Goal: Communication & Community: Answer question/provide support

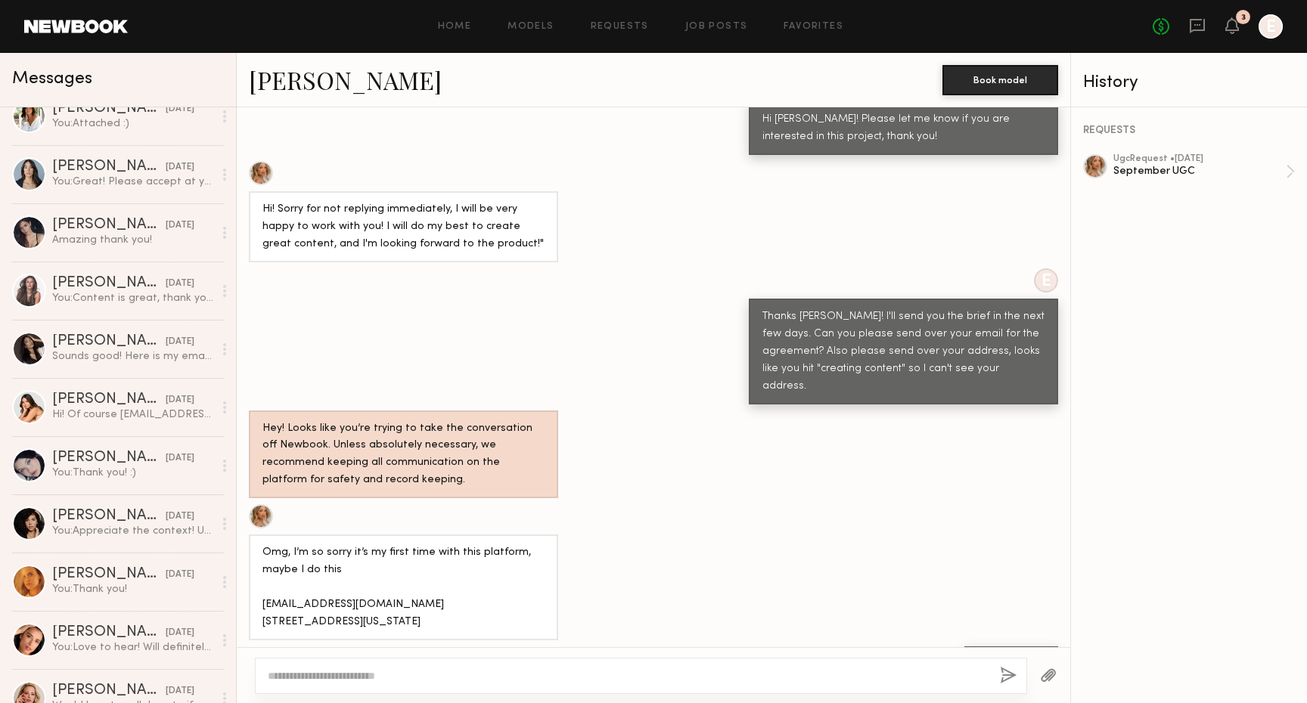
scroll to position [369, 0]
click at [131, 365] on link "[PERSON_NAME] [DATE] Sounds good! Here is my email: [PERSON_NAME][DOMAIN_NAME][…" at bounding box center [118, 350] width 236 height 58
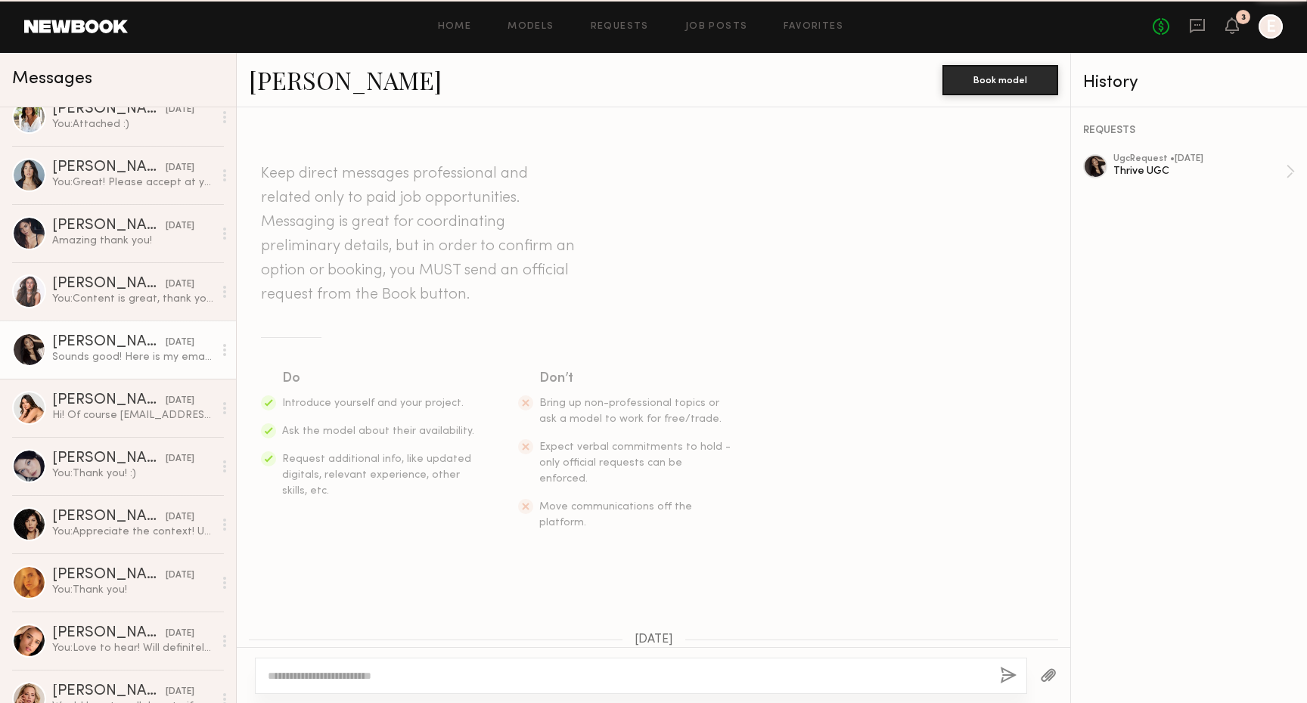
scroll to position [721, 0]
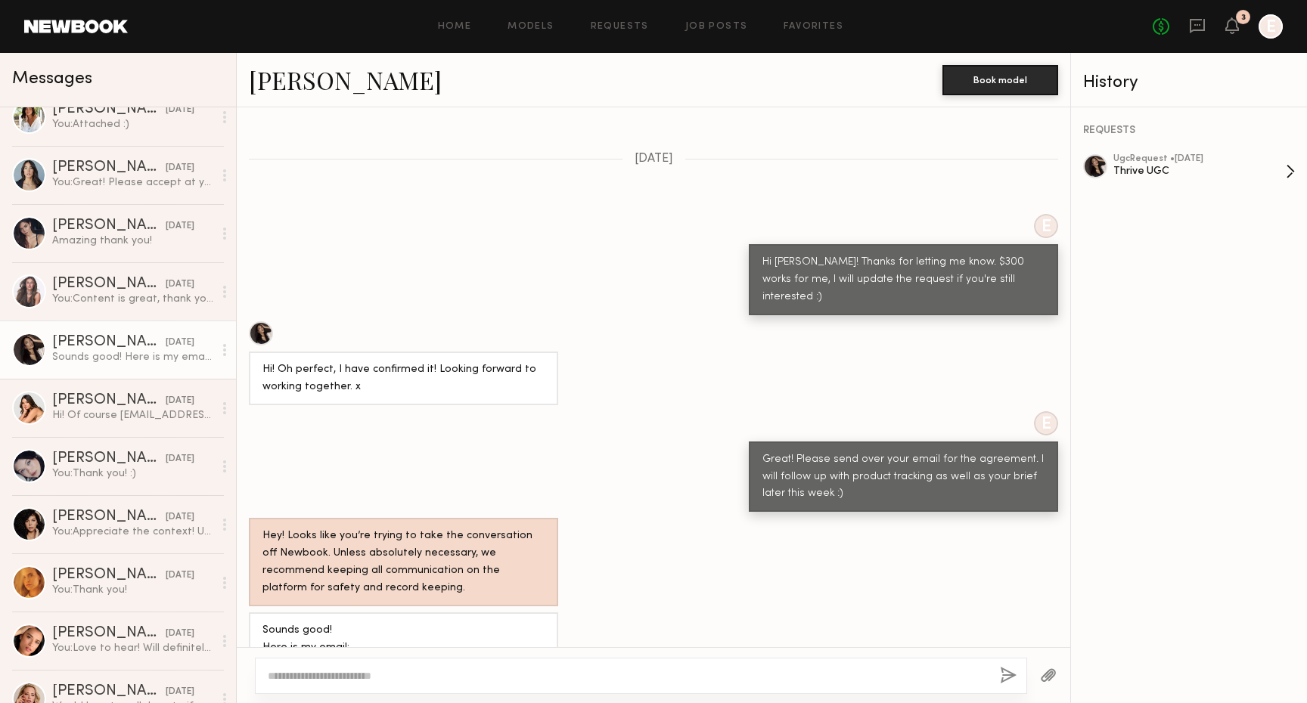
click at [1126, 172] on div "Thrive UGC" at bounding box center [1199, 171] width 172 height 14
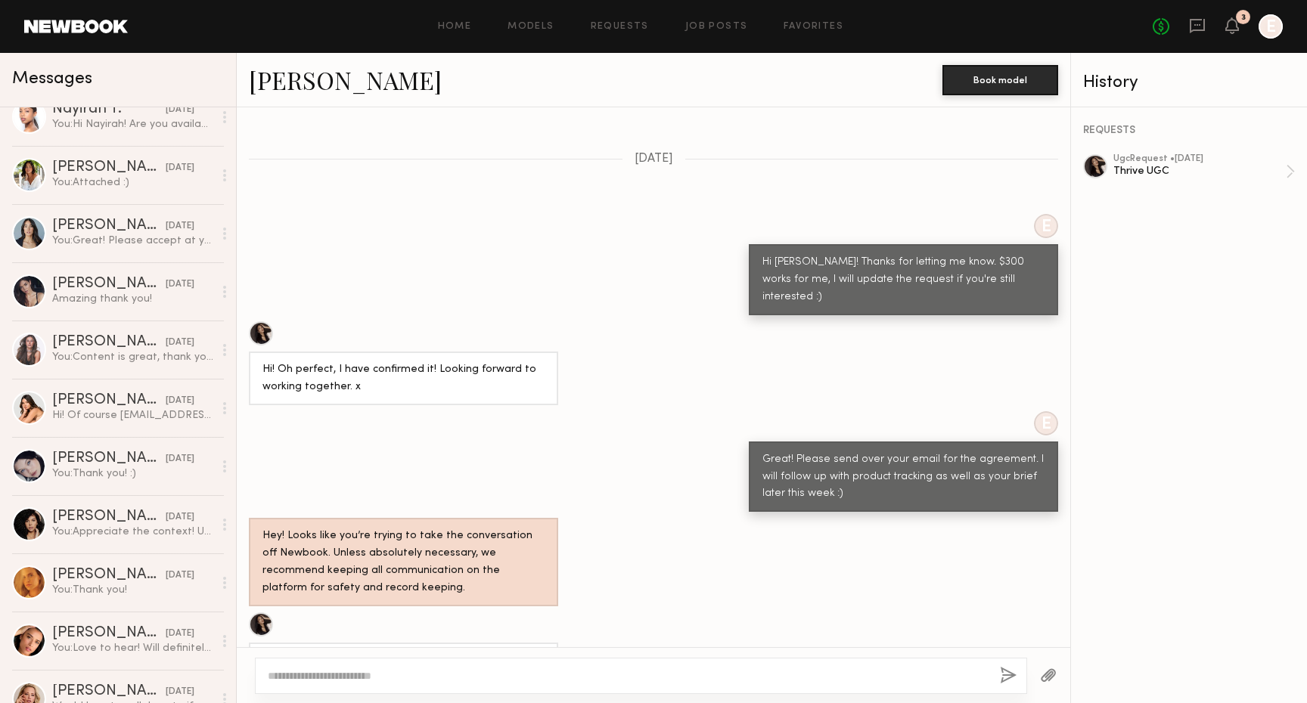
scroll to position [0, 0]
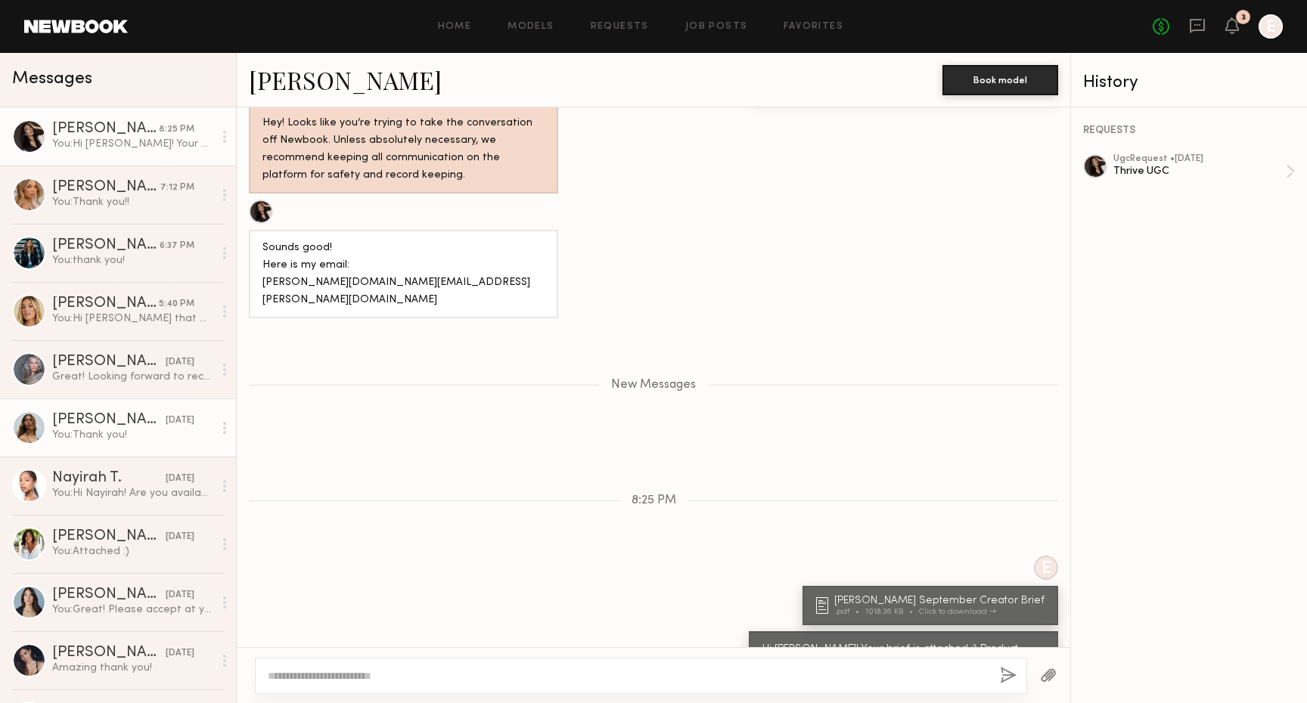
click at [90, 425] on div "Jana C." at bounding box center [108, 420] width 113 height 15
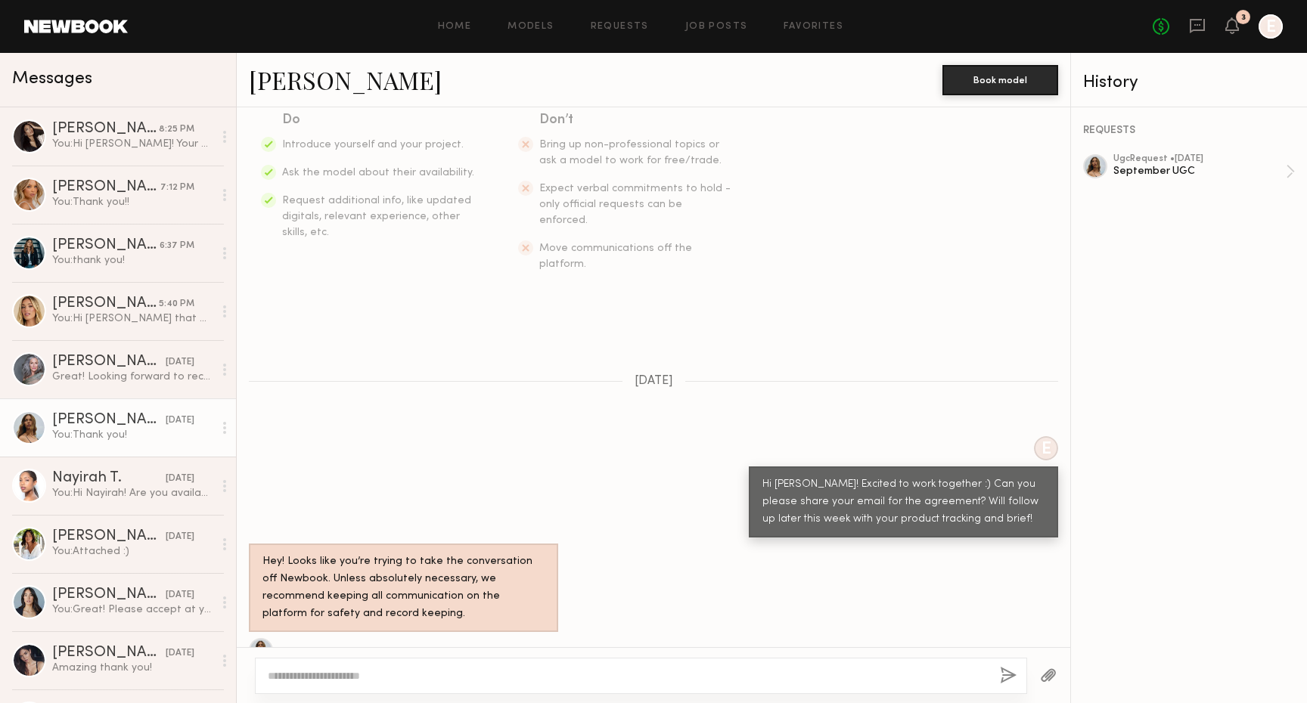
scroll to position [374, 0]
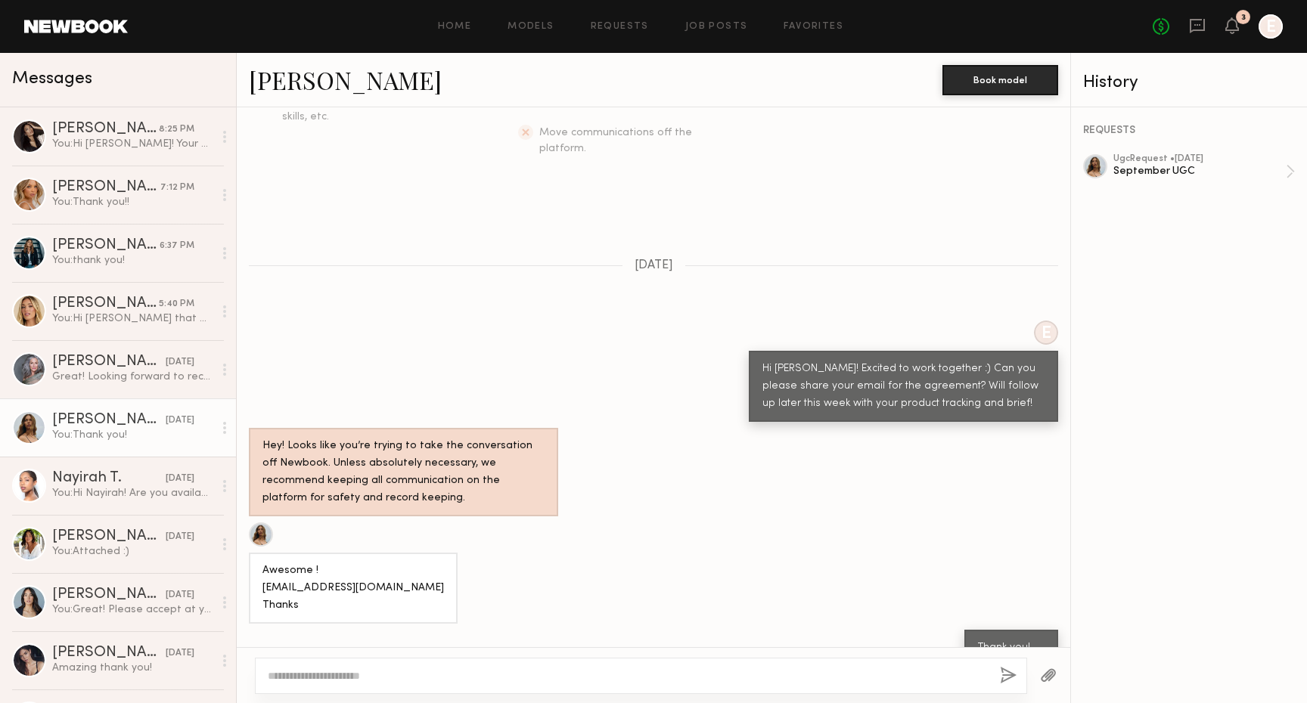
click at [548, 686] on div at bounding box center [641, 676] width 772 height 36
click at [532, 680] on textarea at bounding box center [628, 675] width 720 height 15
paste textarea "**********"
type textarea "**********"
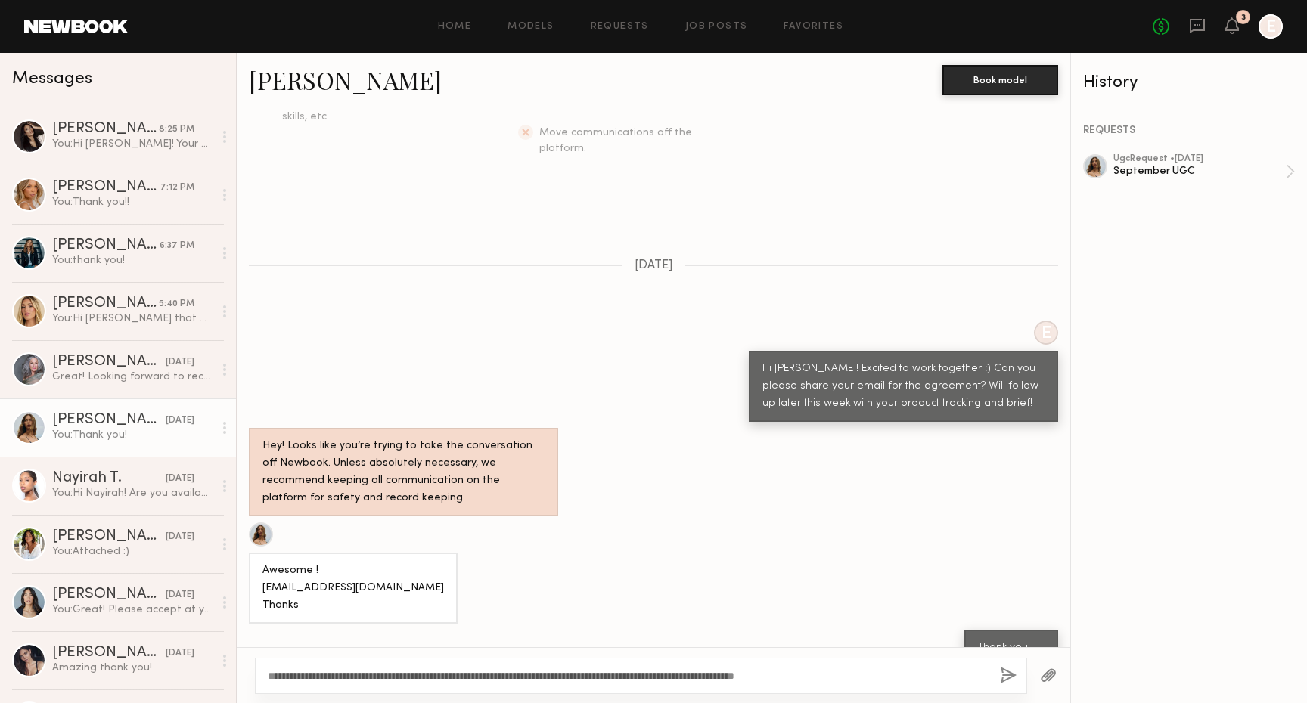
click at [1009, 673] on button "button" at bounding box center [1008, 676] width 17 height 19
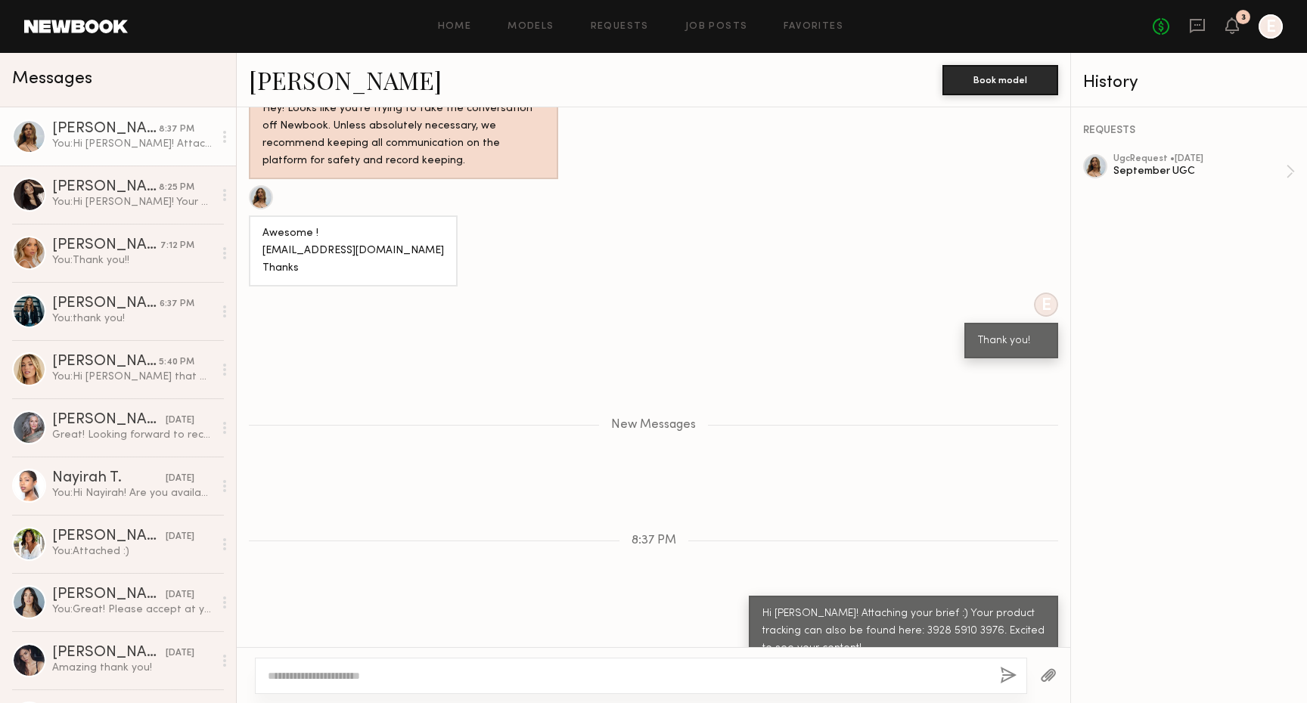
click at [1047, 675] on button "button" at bounding box center [1048, 676] width 17 height 19
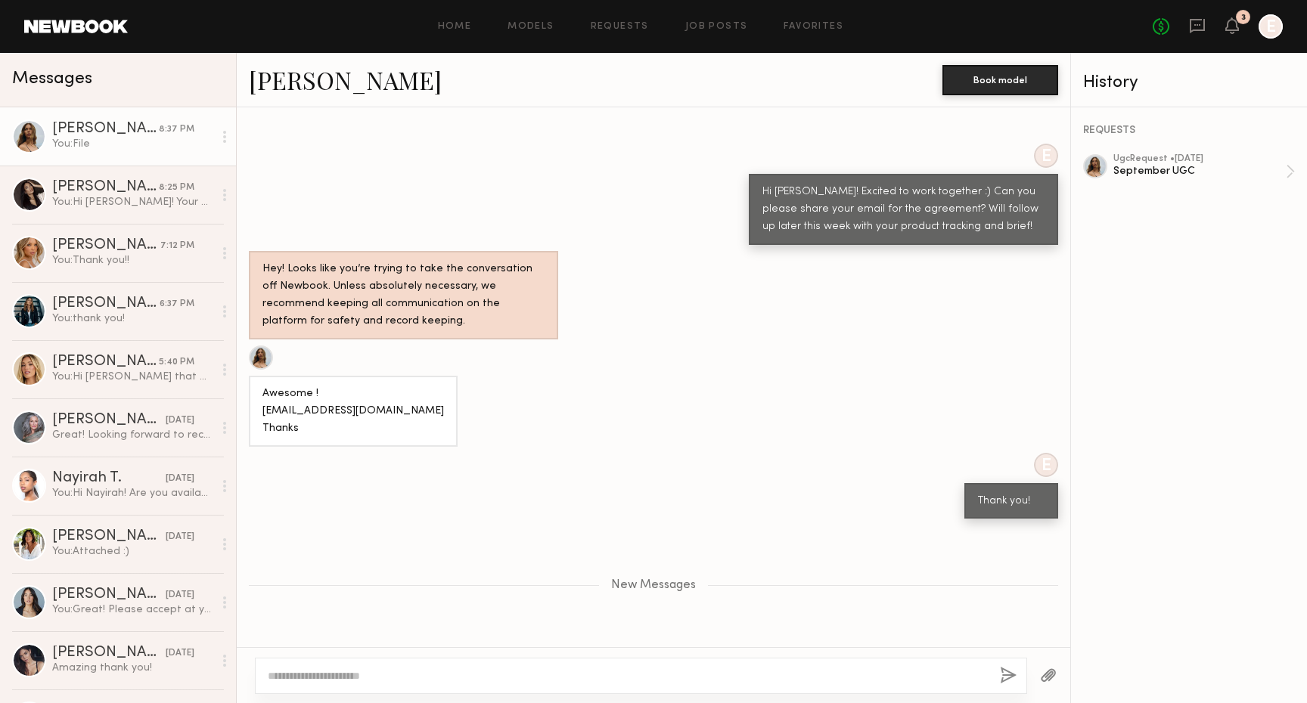
scroll to position [757, 0]
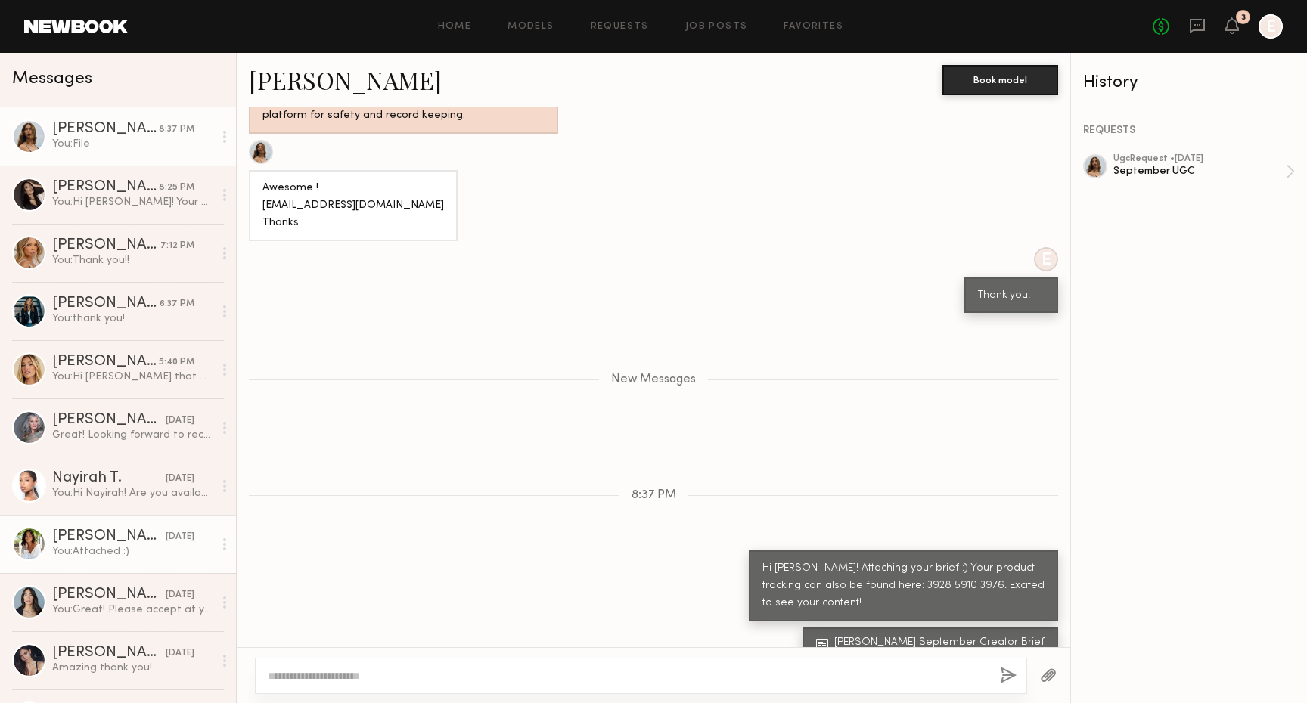
click at [120, 556] on div "You: Attached :)" at bounding box center [132, 551] width 161 height 14
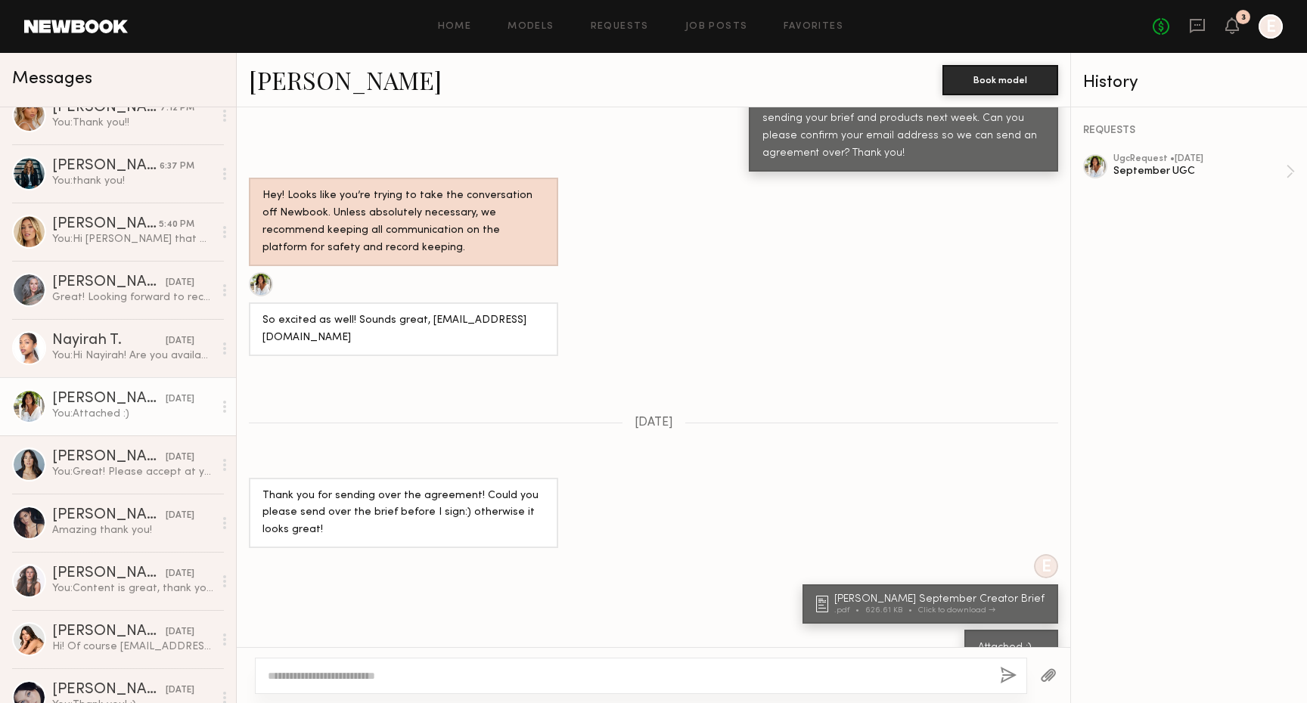
scroll to position [152, 0]
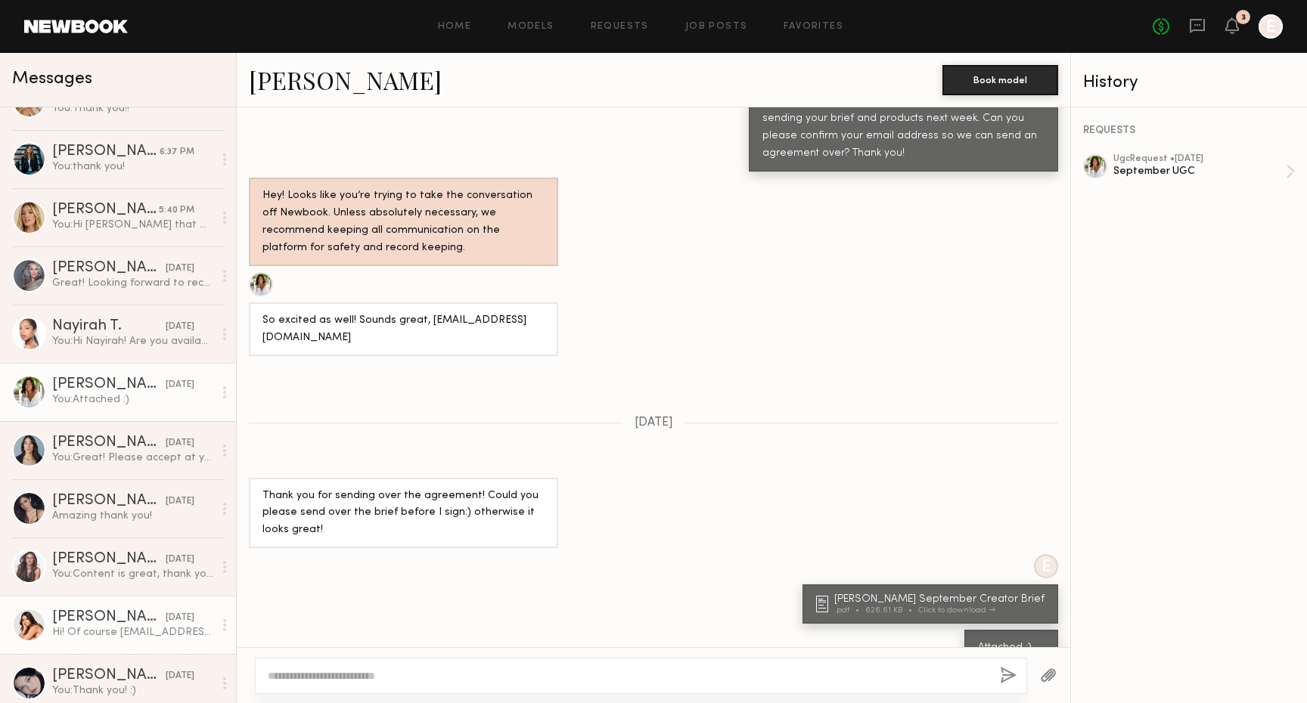
click at [128, 612] on div "Caina F." at bounding box center [108, 617] width 113 height 15
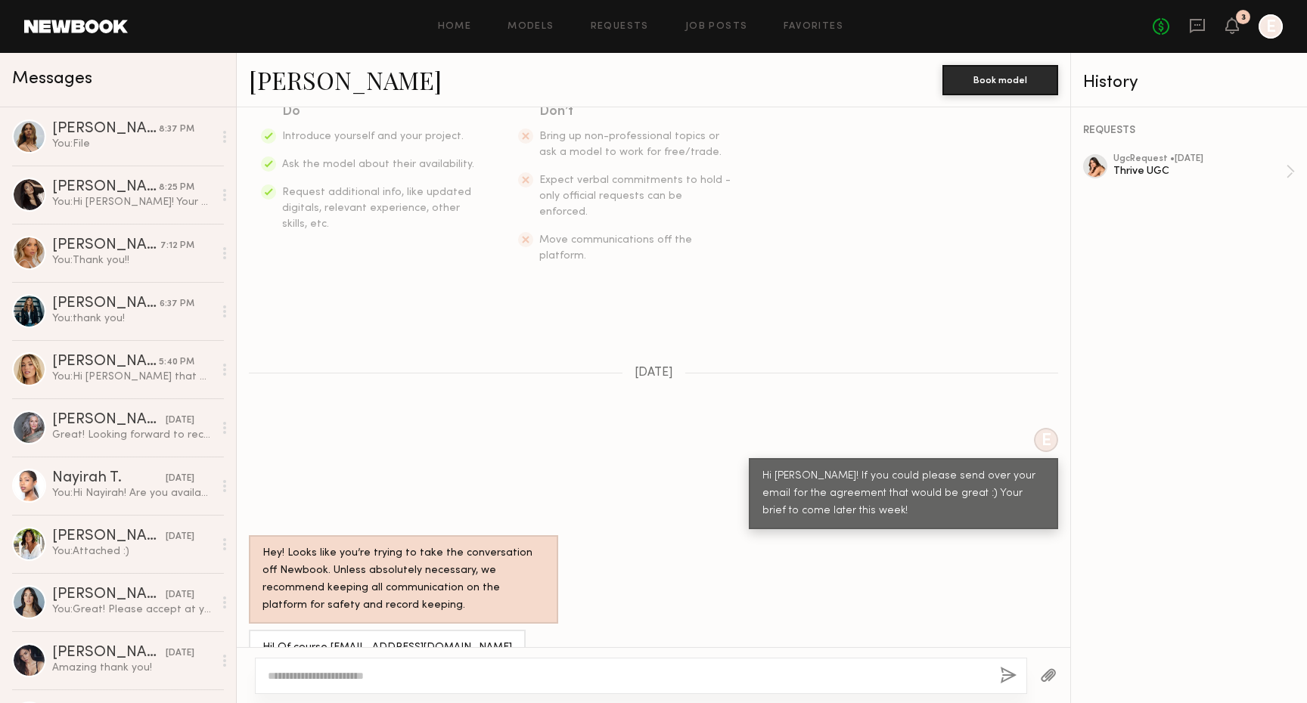
click at [1220, 33] on div "No fees up to $5,000 3 E" at bounding box center [1217, 26] width 130 height 24
click at [1231, 31] on icon at bounding box center [1232, 25] width 14 height 17
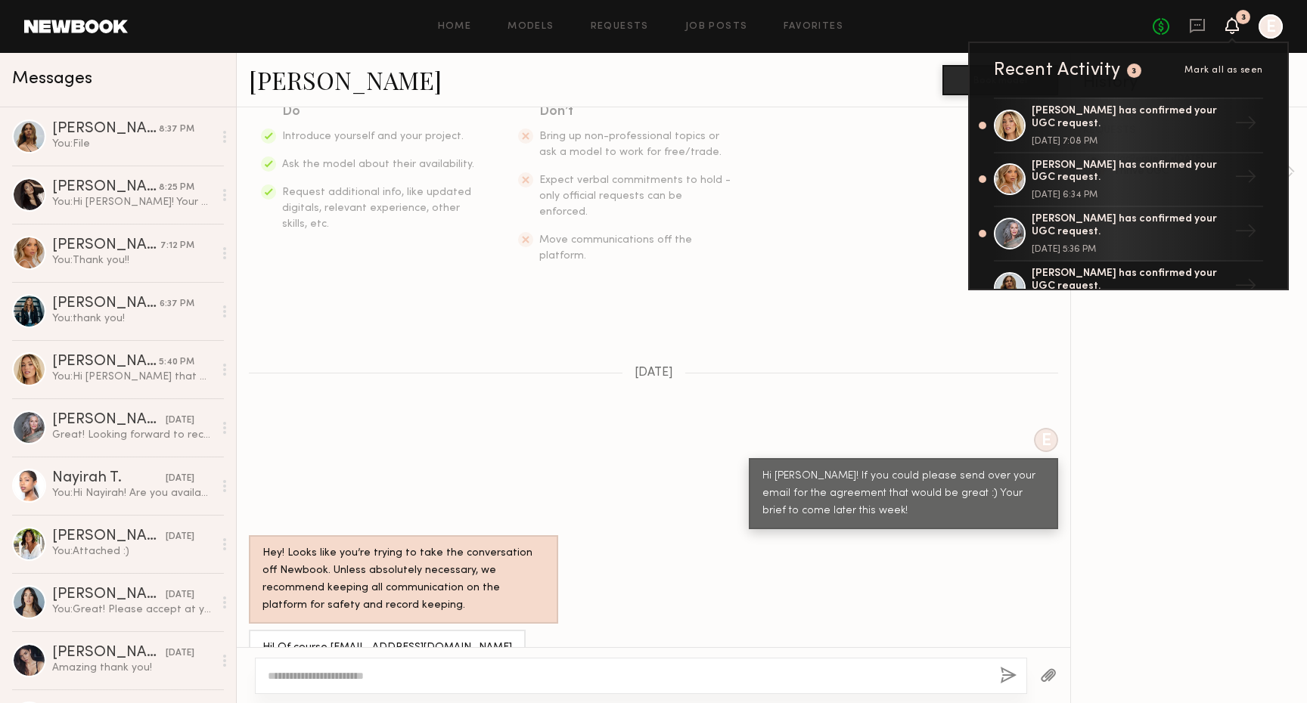
click at [1256, 63] on div "Recent Activity 3 Mark all as seen" at bounding box center [1128, 70] width 269 height 18
click at [1251, 72] on span "Mark all as seen" at bounding box center [1223, 70] width 79 height 9
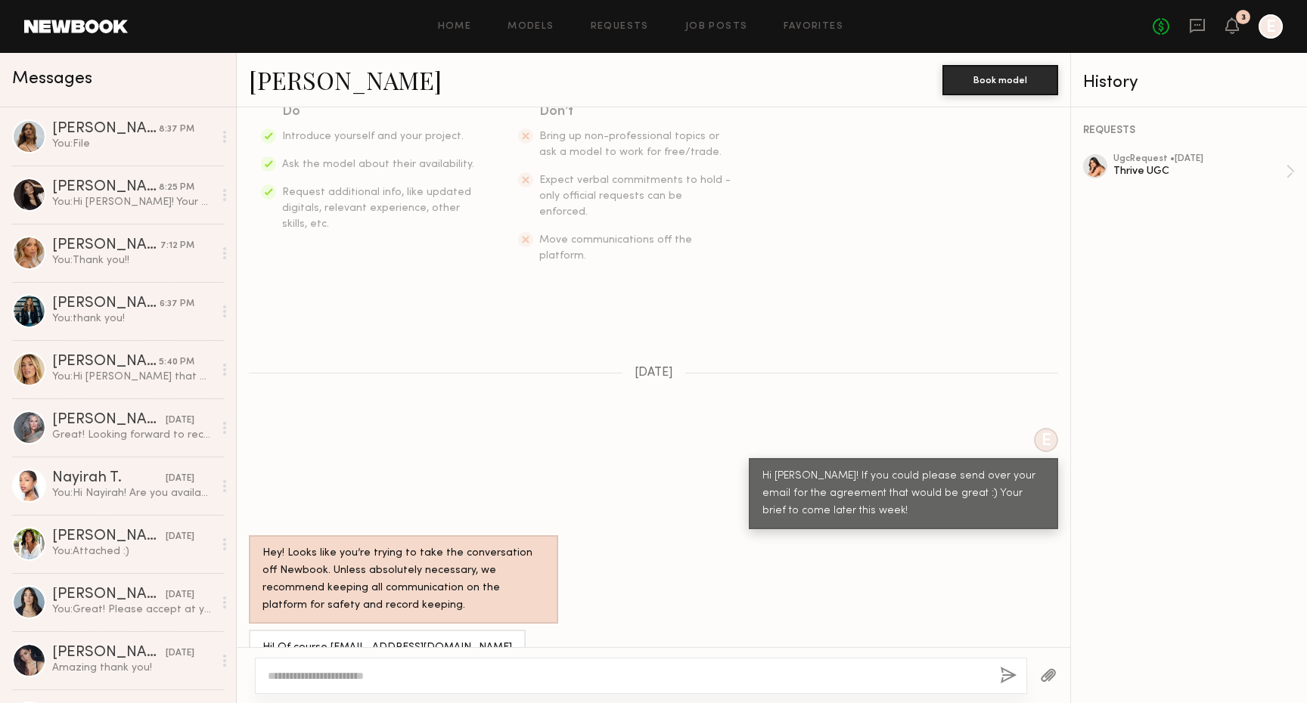
click at [1236, 20] on div "3" at bounding box center [1243, 17] width 14 height 14
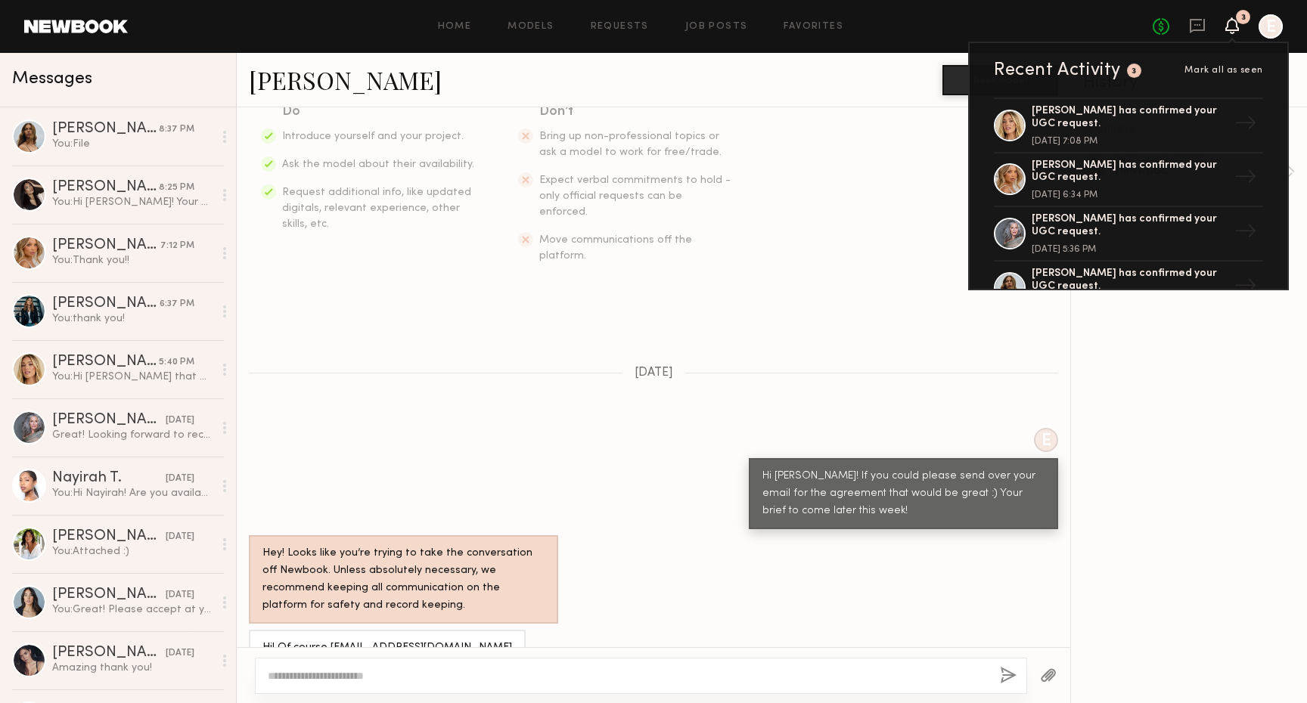
click at [1250, 74] on span "Mark all as seen" at bounding box center [1223, 70] width 79 height 9
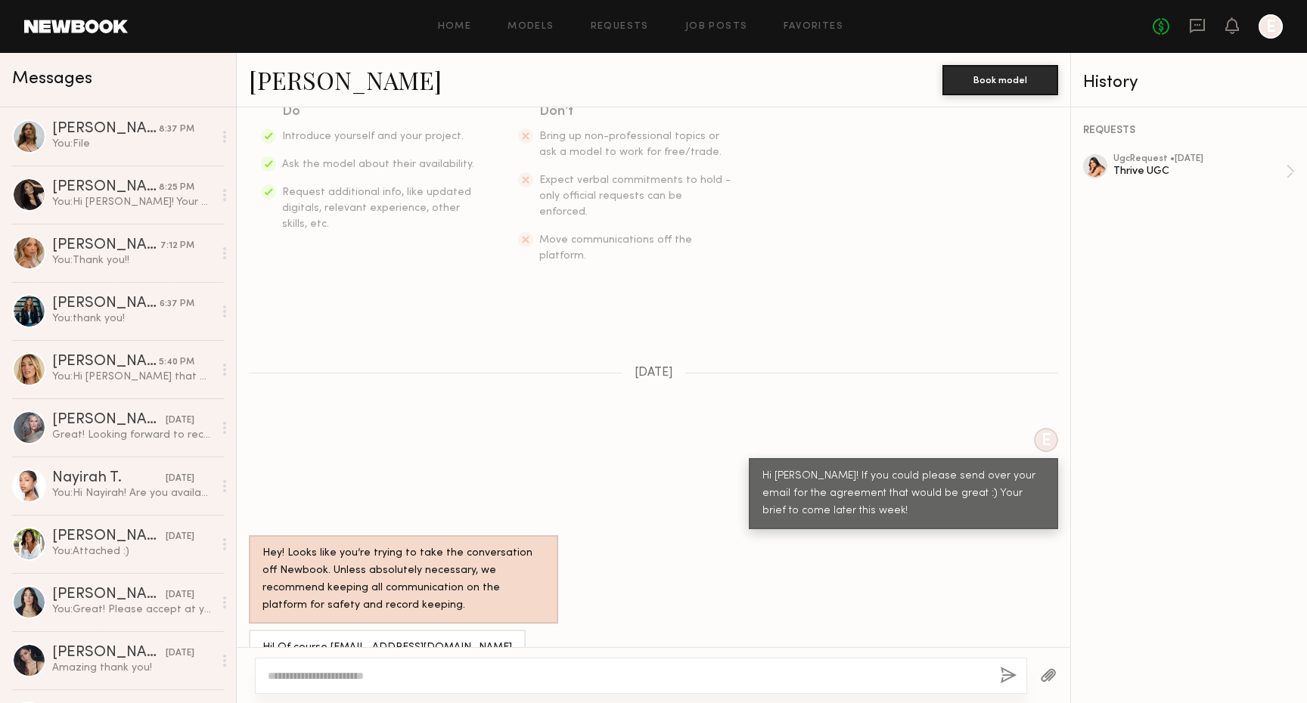
click at [1178, 326] on div "REQUESTS ugc Request • 08/29/2025 Thrive UGC" at bounding box center [1189, 405] width 236 height 596
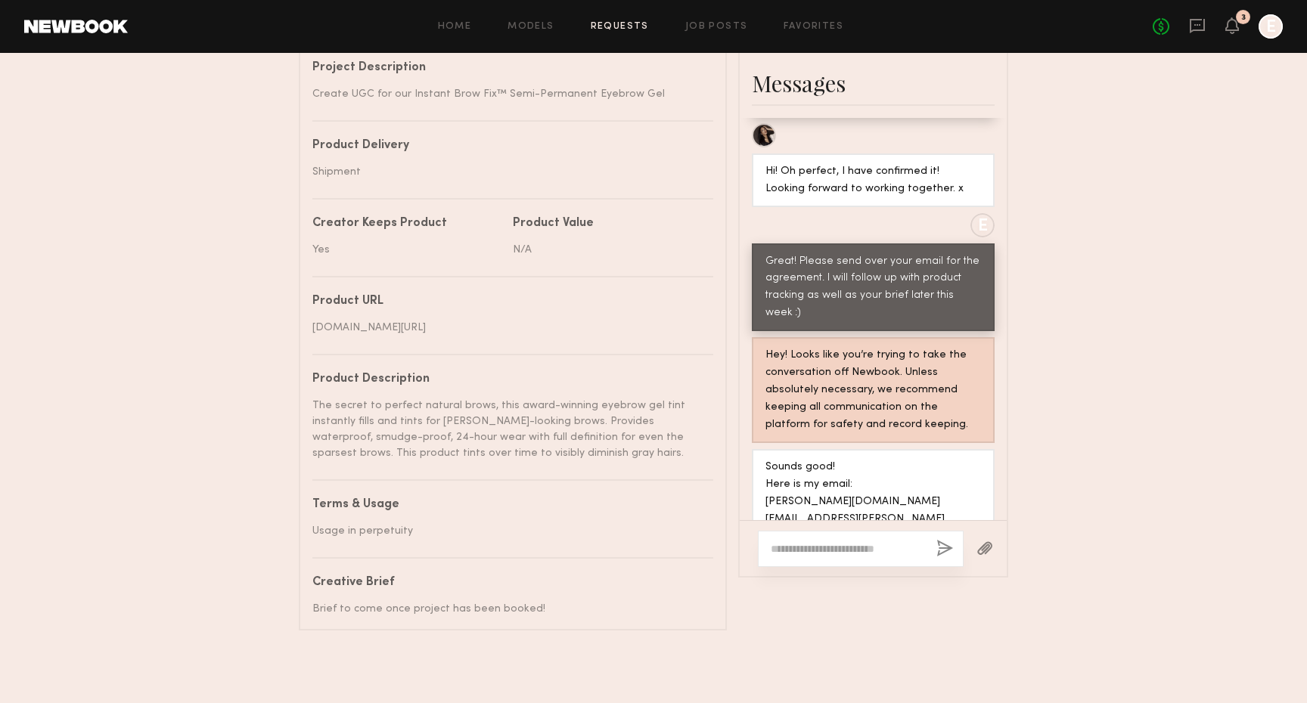
scroll to position [1196, 0]
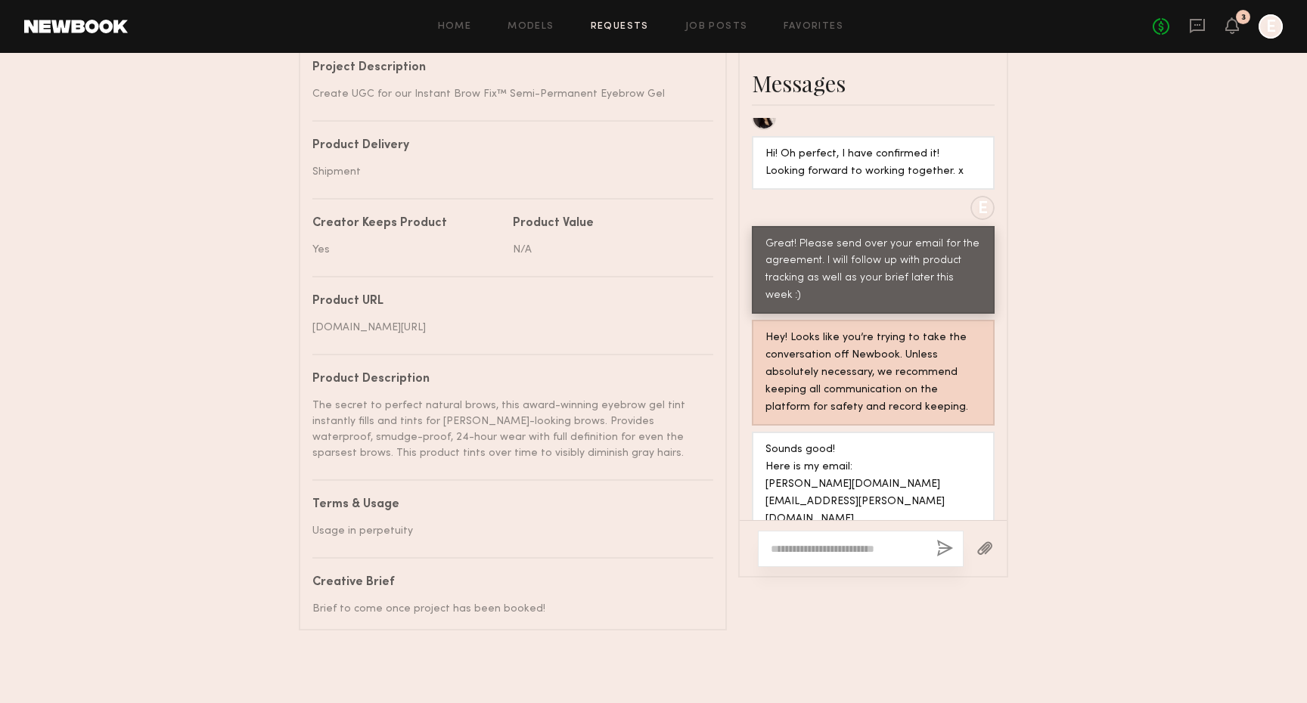
click at [808, 531] on div at bounding box center [861, 549] width 206 height 36
click at [812, 541] on textarea at bounding box center [846, 548] width 153 height 15
paste textarea "**********"
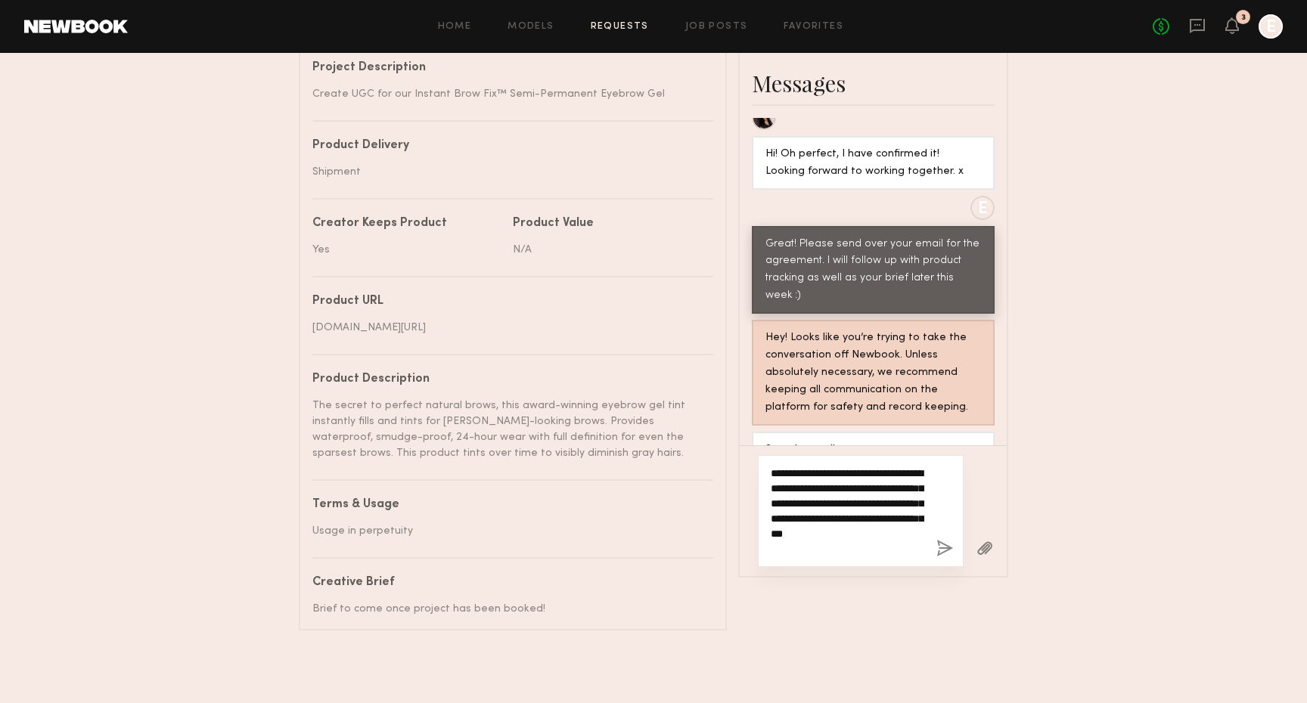
scroll to position [697, 0]
drag, startPoint x: 873, startPoint y: 538, endPoint x: 887, endPoint y: 569, distance: 33.5
click at [887, 567] on div "**********" at bounding box center [861, 503] width 206 height 127
type textarea "**********"
click at [987, 552] on button "button" at bounding box center [984, 549] width 17 height 19
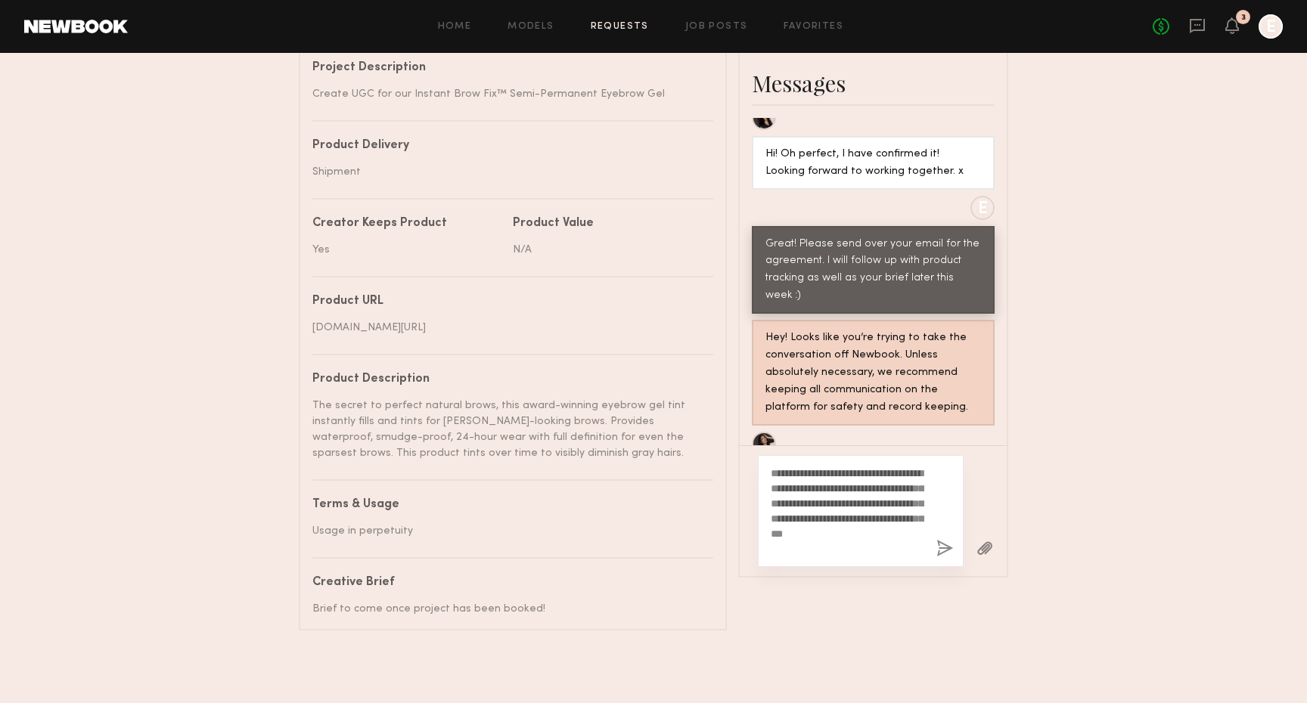
scroll to position [1576, 0]
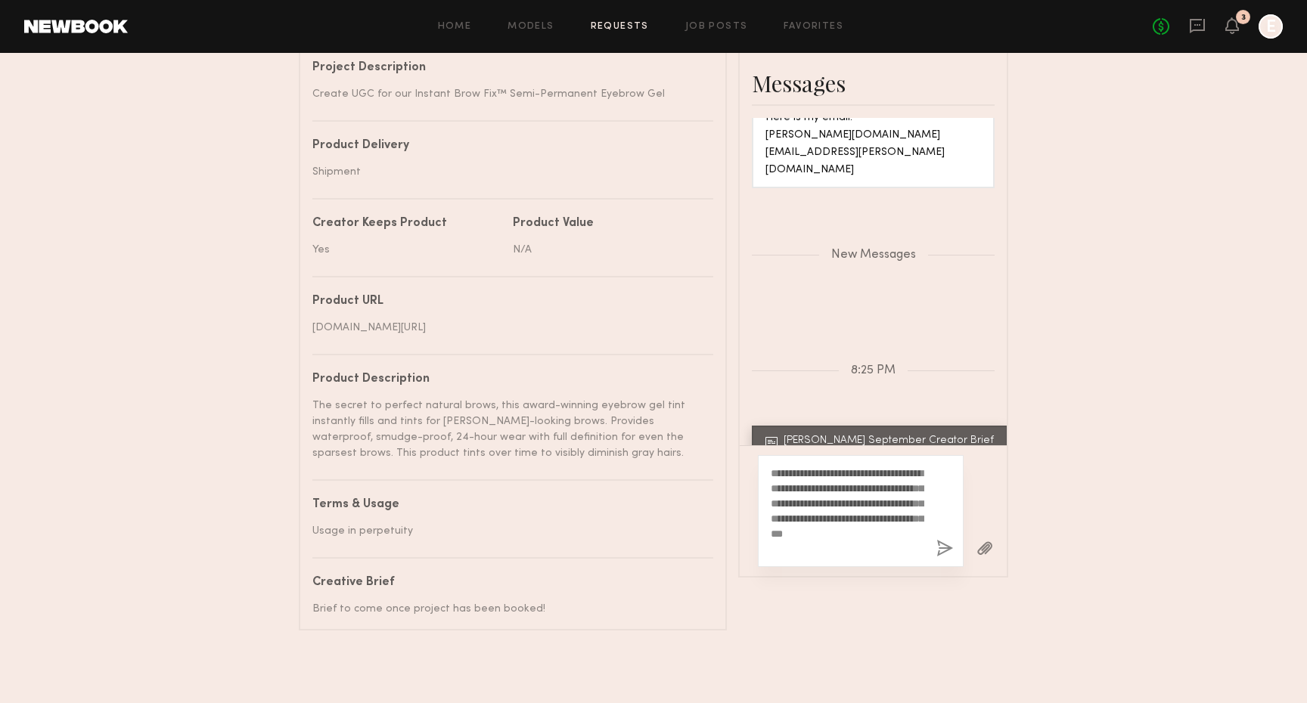
click at [944, 553] on button "button" at bounding box center [944, 549] width 17 height 19
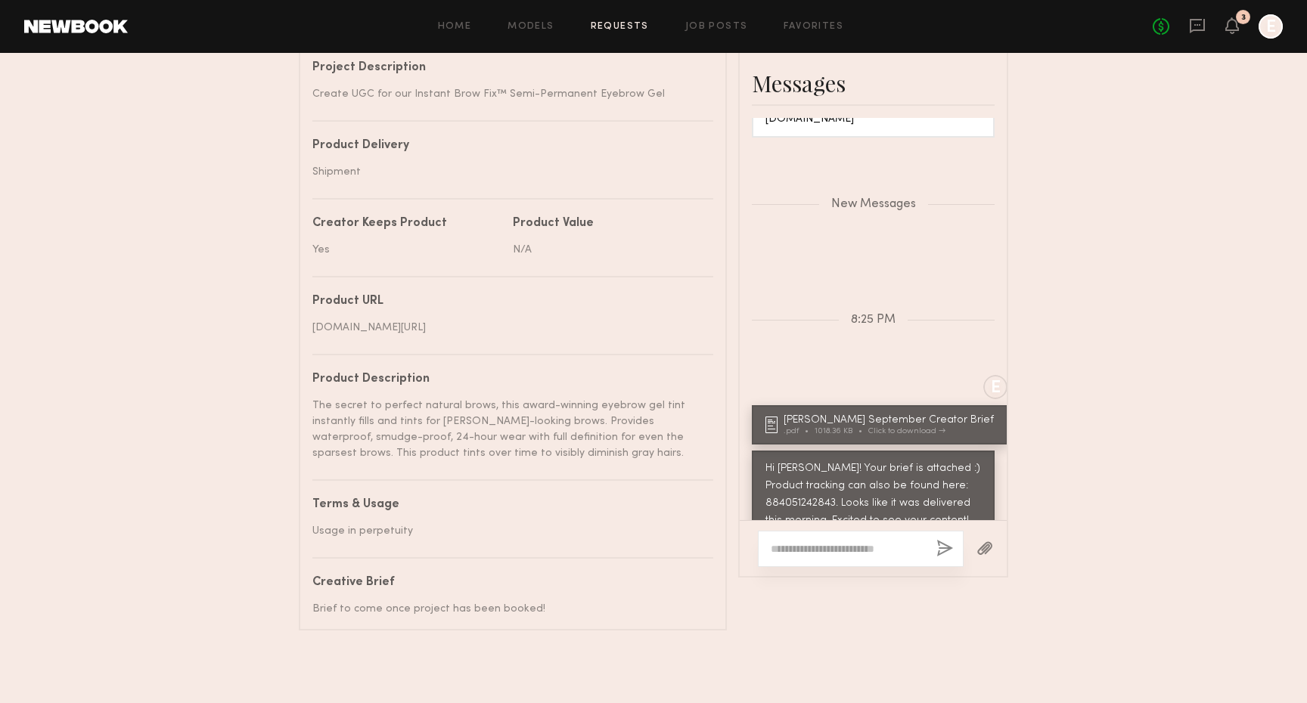
scroll to position [1738, 0]
